Goal: Navigation & Orientation: Go to known website

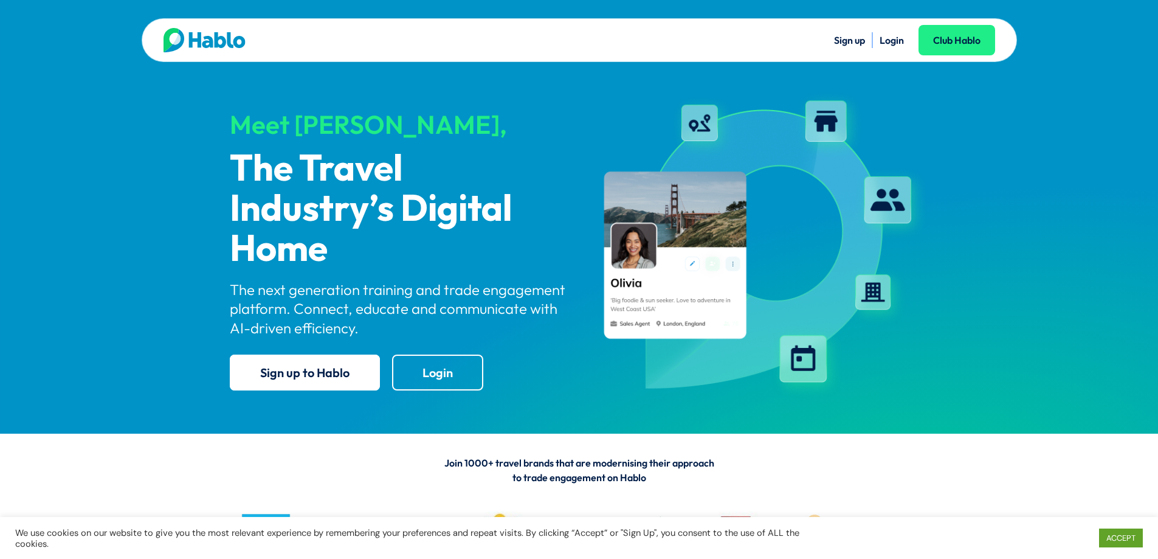
click at [887, 46] on li "Login" at bounding box center [892, 40] width 24 height 16
click at [887, 45] on link "Login" at bounding box center [892, 40] width 24 height 12
click at [1117, 145] on div "Sign up Login Club Hablo Meet [PERSON_NAME], The Travel Industry’s Digital Home…" at bounding box center [579, 217] width 1158 height 434
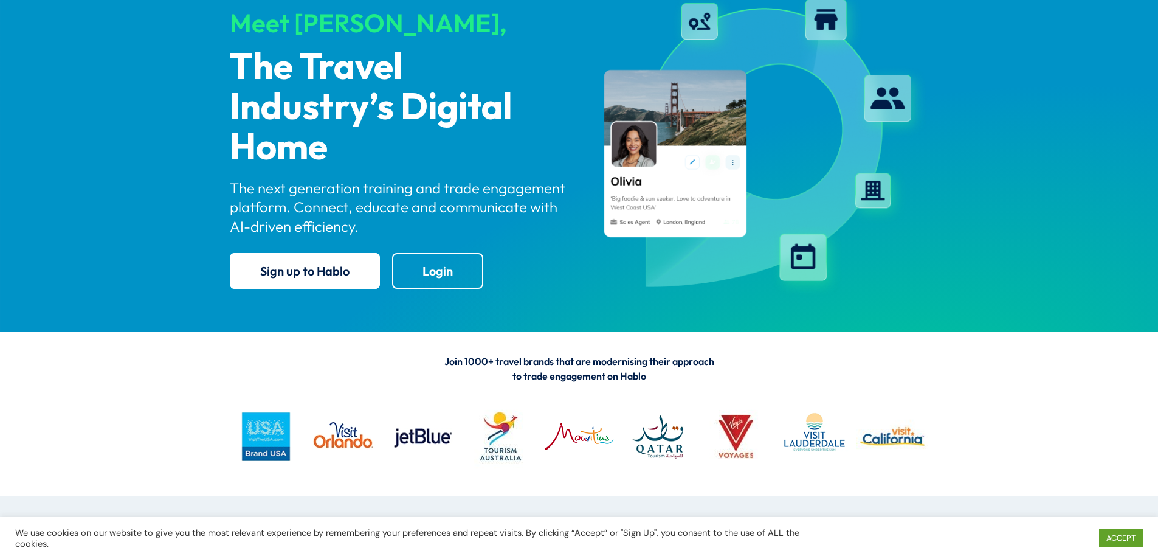
scroll to position [304, 0]
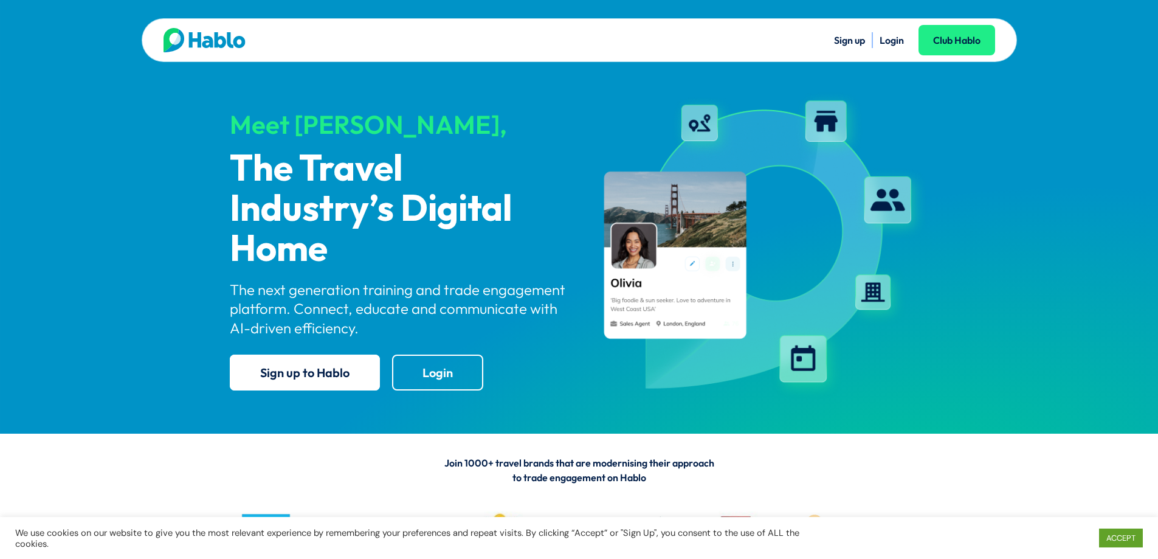
click at [885, 44] on link "Login" at bounding box center [892, 40] width 24 height 12
